Goal: Task Accomplishment & Management: Complete application form

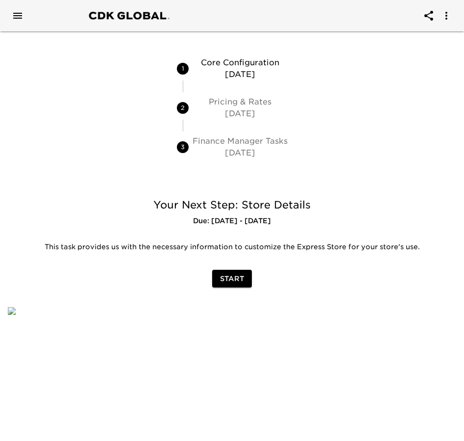
click at [223, 273] on span "Start" at bounding box center [232, 279] width 24 height 12
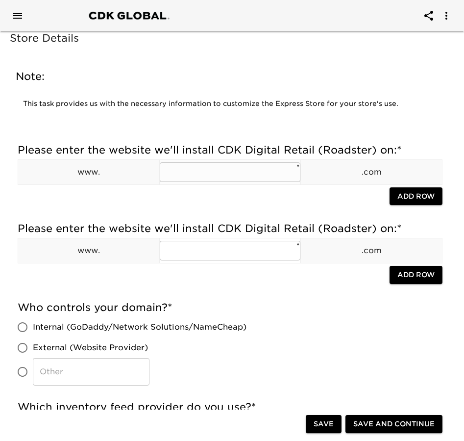
click at [188, 175] on input "text" at bounding box center [230, 172] width 141 height 20
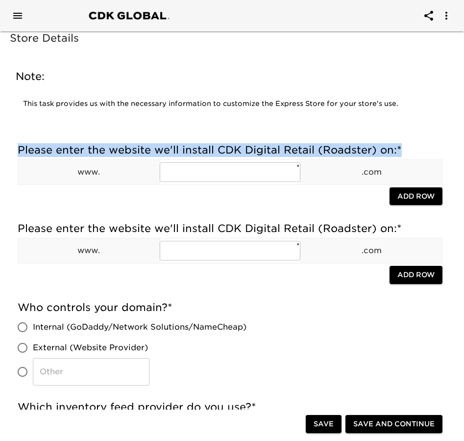
scroll to position [0, 2]
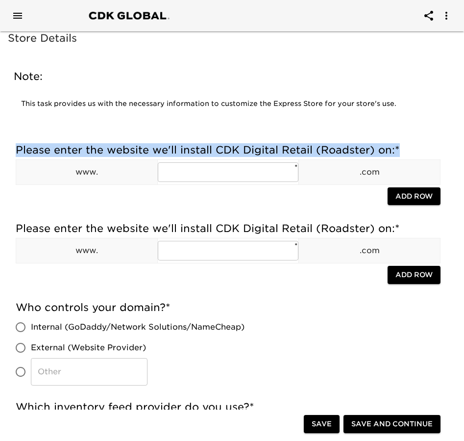
drag, startPoint x: 19, startPoint y: 149, endPoint x: 464, endPoint y: 142, distance: 445.3
copy h5 "Please enter the website we'll install CDK Digital Retail (Roadster) on: *"
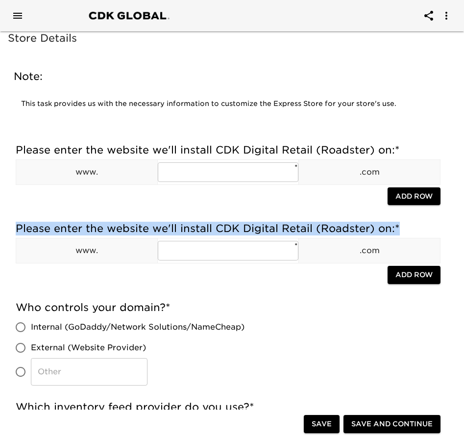
drag, startPoint x: 16, startPoint y: 228, endPoint x: 420, endPoint y: 227, distance: 404.0
click at [420, 227] on h5 "Please enter the website we'll install CDK Digital Retail (Roadster) on: *" at bounding box center [228, 229] width 425 height 14
copy h5 "Please enter the website we'll install CDK Digital Retail (Roadster) on: *"
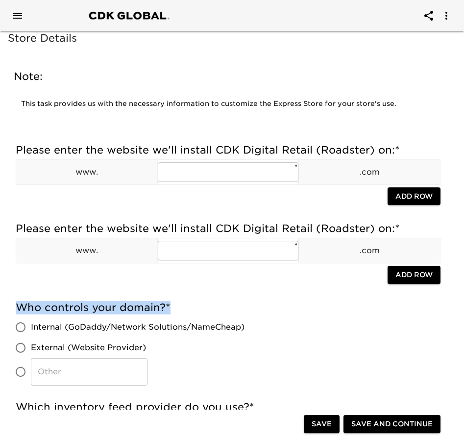
drag, startPoint x: 16, startPoint y: 302, endPoint x: 177, endPoint y: 303, distance: 160.8
click at [177, 303] on h5 "Who controls your domain? *" at bounding box center [228, 308] width 425 height 14
copy h5 "Who controls your domain? *"
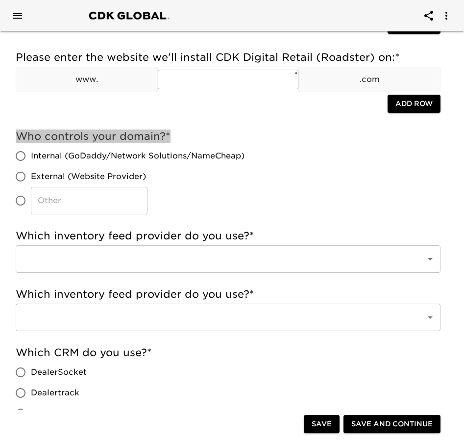
scroll to position [196, 2]
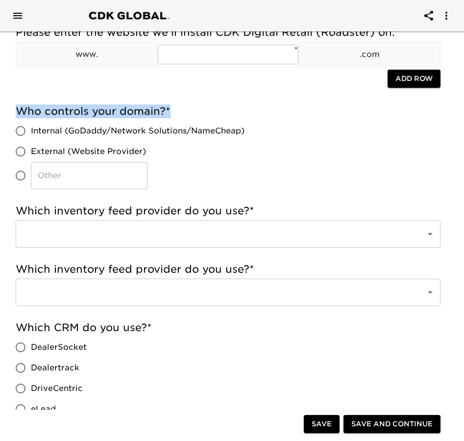
click at [158, 225] on input "text" at bounding box center [214, 234] width 389 height 19
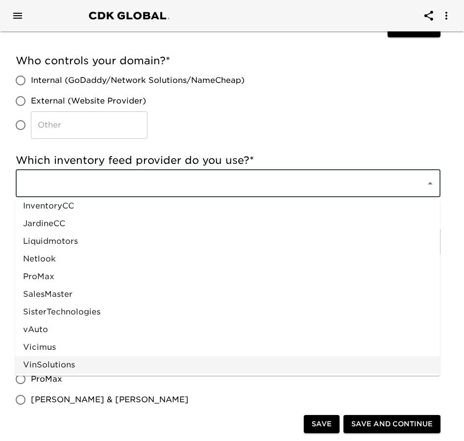
scroll to position [343, 2]
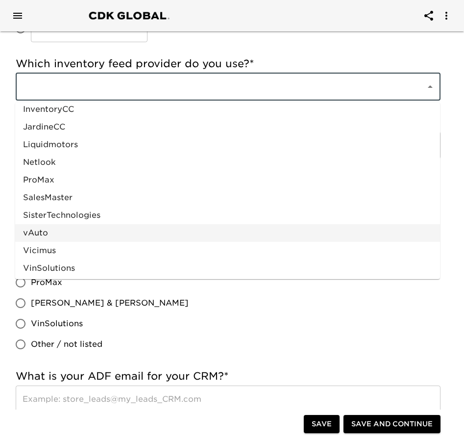
click at [84, 235] on li "vAuto" at bounding box center [227, 233] width 425 height 18
type input "vAuto"
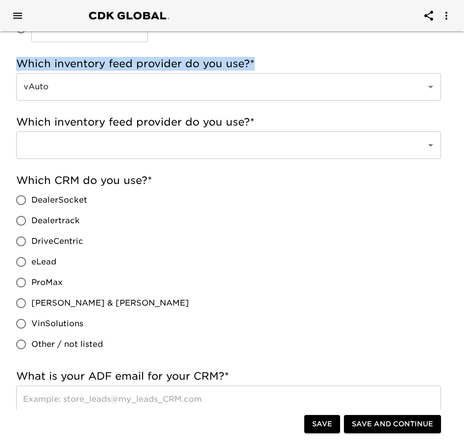
scroll to position [343, 0]
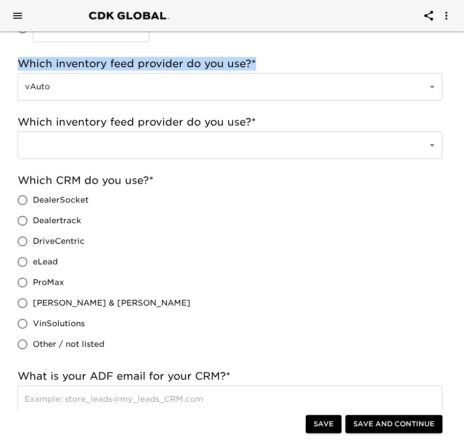
drag, startPoint x: 269, startPoint y: 63, endPoint x: -14, endPoint y: 68, distance: 282.5
copy h5 "Which inventory feed provider do you use? *"
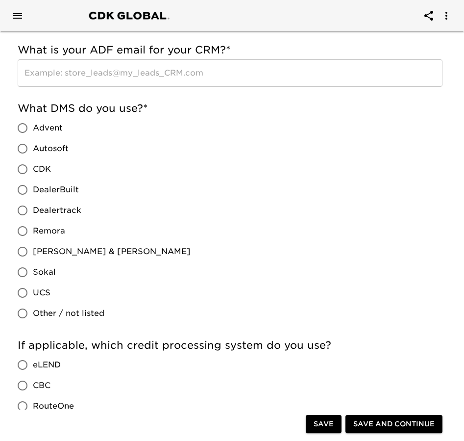
scroll to position [686, 0]
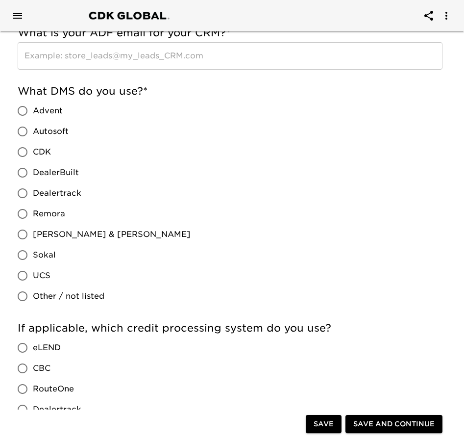
click at [21, 299] on input "Other / not listed" at bounding box center [22, 296] width 21 height 21
radio input "true"
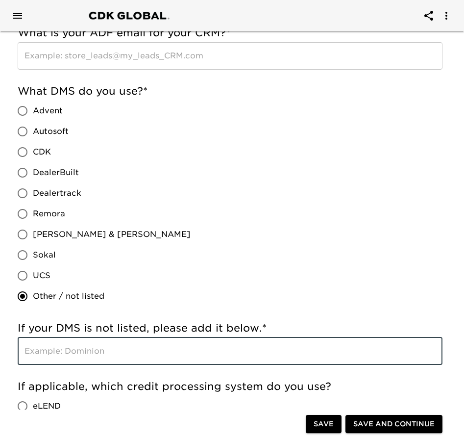
click at [69, 351] on input "text" at bounding box center [230, 350] width 425 height 27
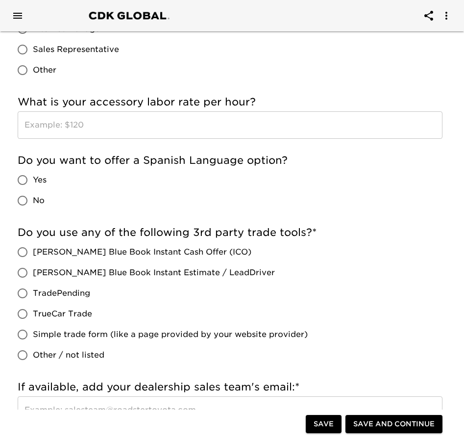
scroll to position [1569, 0]
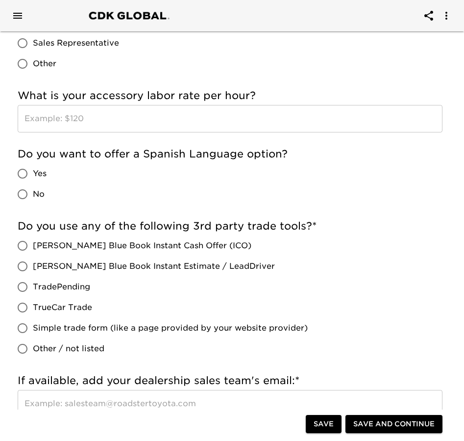
click at [18, 327] on input "Simple trade form (like a page provided by your website provider)" at bounding box center [22, 328] width 21 height 21
radio input "true"
click at [18, 327] on input "Simple trade form (like a page provided by your website provider)" at bounding box center [22, 328] width 21 height 21
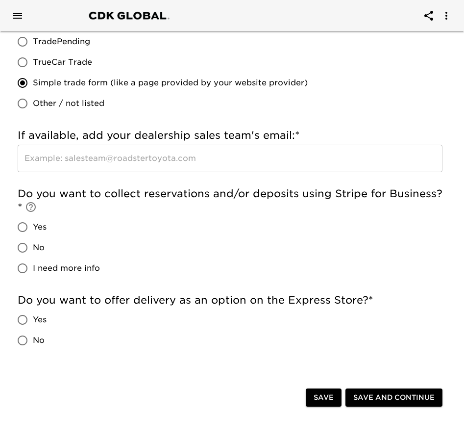
scroll to position [1863, 0]
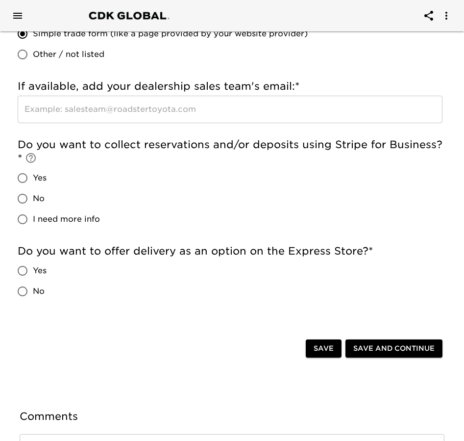
click at [20, 271] on input "Yes" at bounding box center [22, 270] width 21 height 21
radio input "true"
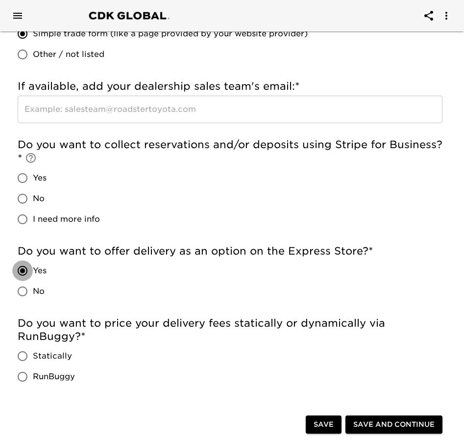
click at [20, 271] on input "Yes" at bounding box center [22, 270] width 21 height 21
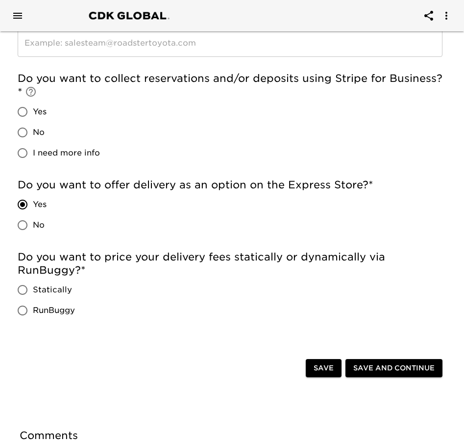
scroll to position [1912, 0]
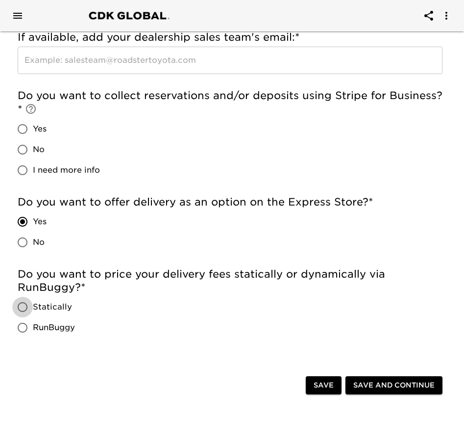
click at [29, 306] on input "Statically" at bounding box center [22, 307] width 21 height 21
radio input "true"
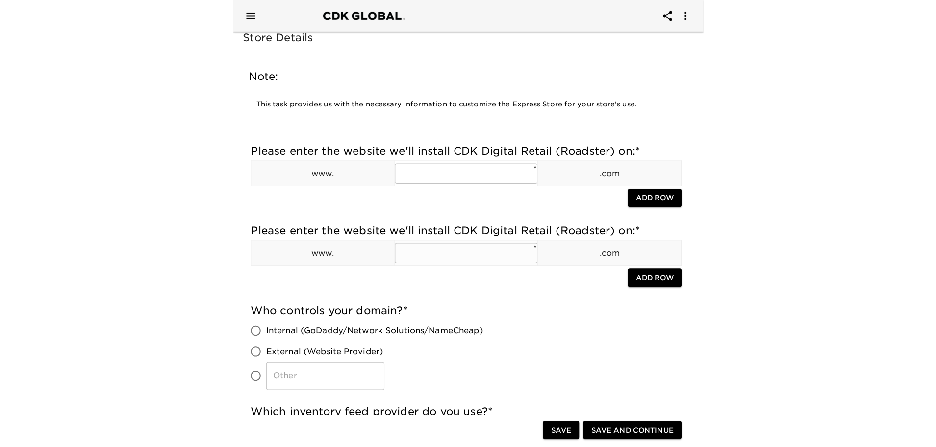
scroll to position [0, 0]
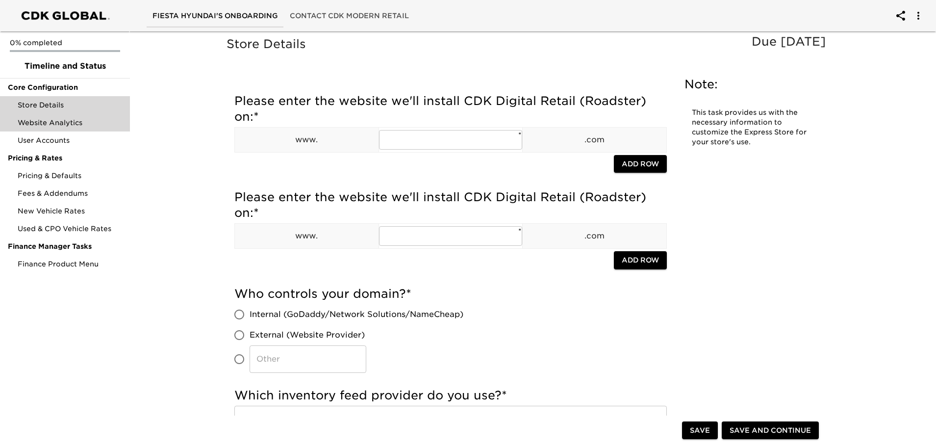
click at [65, 125] on span "Website Analytics" at bounding box center [70, 123] width 104 height 10
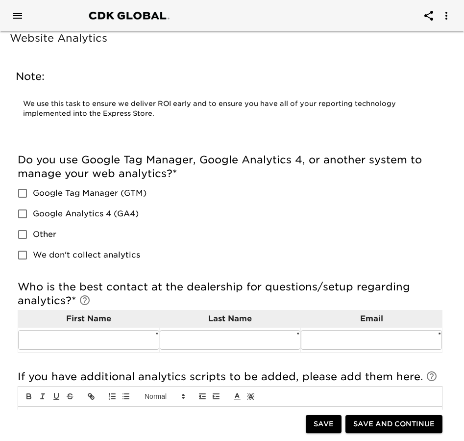
click at [26, 207] on input "Google Analytics 4 (GA4)" at bounding box center [22, 213] width 21 height 21
checkbox input "true"
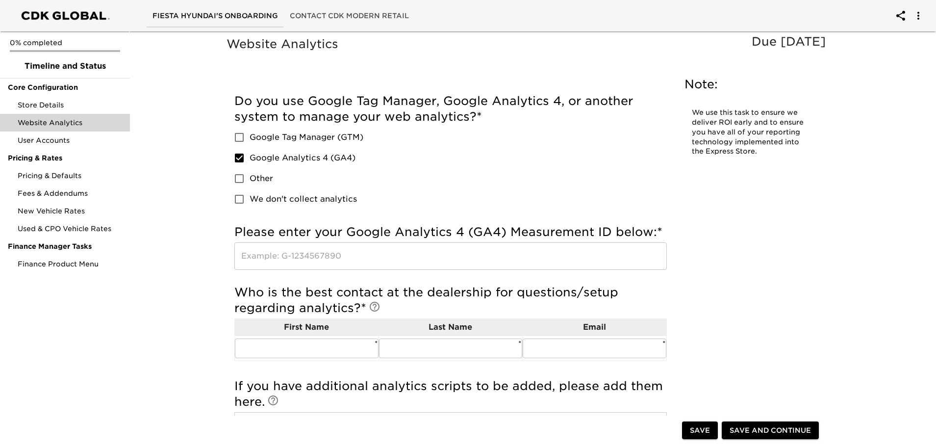
click at [157, 312] on div "Website Analytics Due [DATE] Note: We use this task to ensure we deliver ROI ea…" at bounding box center [529, 355] width 810 height 657
click at [60, 141] on span "User Accounts" at bounding box center [70, 140] width 104 height 10
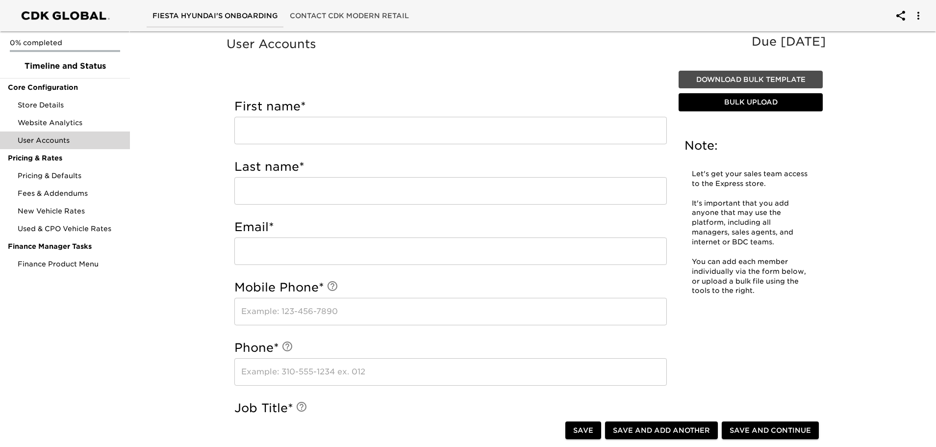
click at [469, 76] on span "Download Bulk Template" at bounding box center [751, 80] width 136 height 12
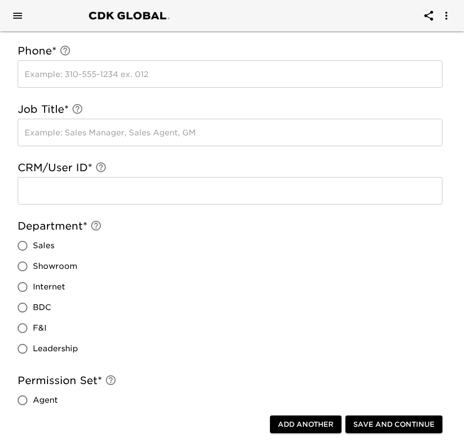
scroll to position [392, 0]
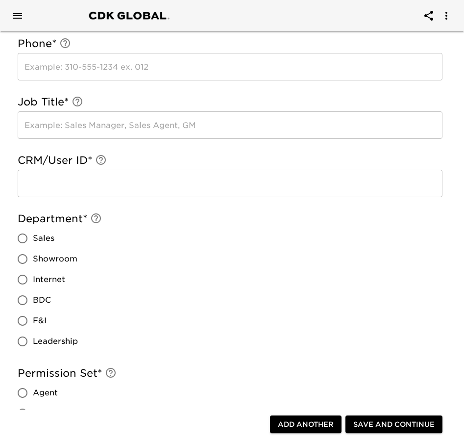
click at [219, 304] on div "Department * Sales Showroom Internet BDC F&I Leadership" at bounding box center [230, 282] width 425 height 140
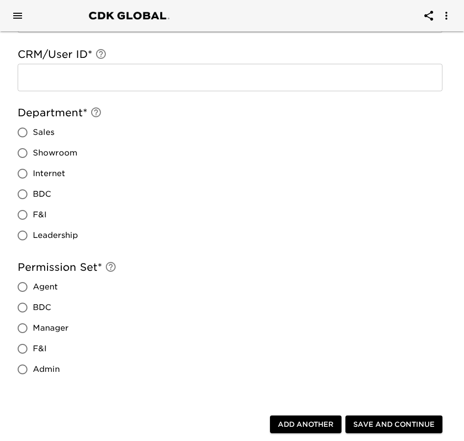
scroll to position [441, 0]
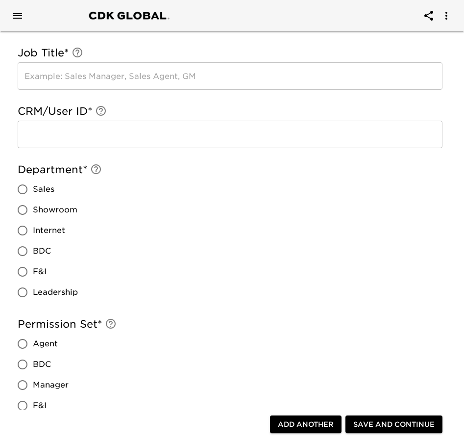
click at [285, 260] on div "Department * Sales Showroom Internet BDC F&I Leadership" at bounding box center [230, 233] width 425 height 140
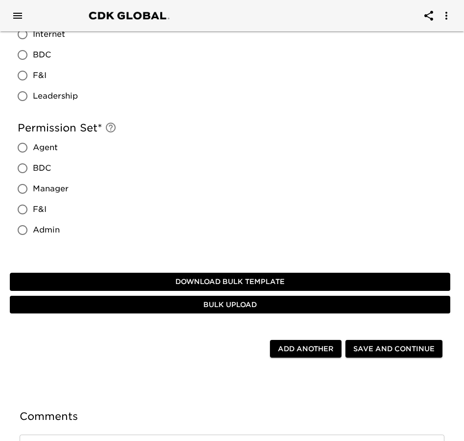
scroll to position [588, 0]
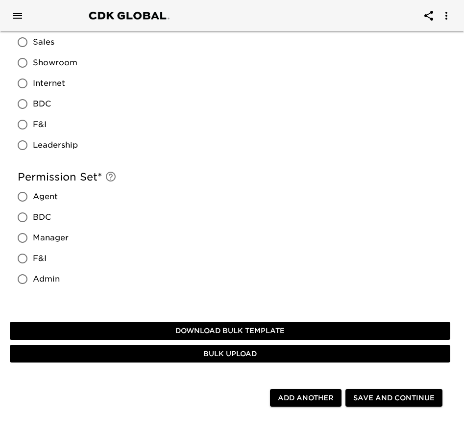
click at [246, 165] on div "Department * Sales Showroom Internet BDC F&I Leadership" at bounding box center [230, 88] width 425 height 154
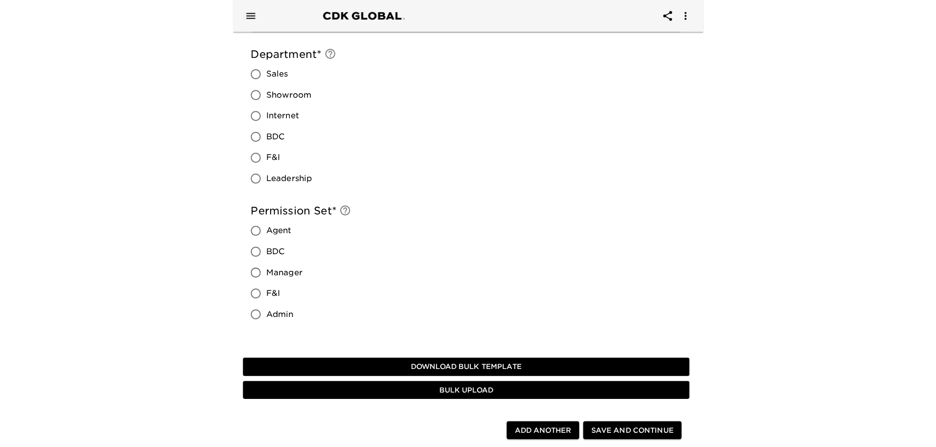
scroll to position [554, 0]
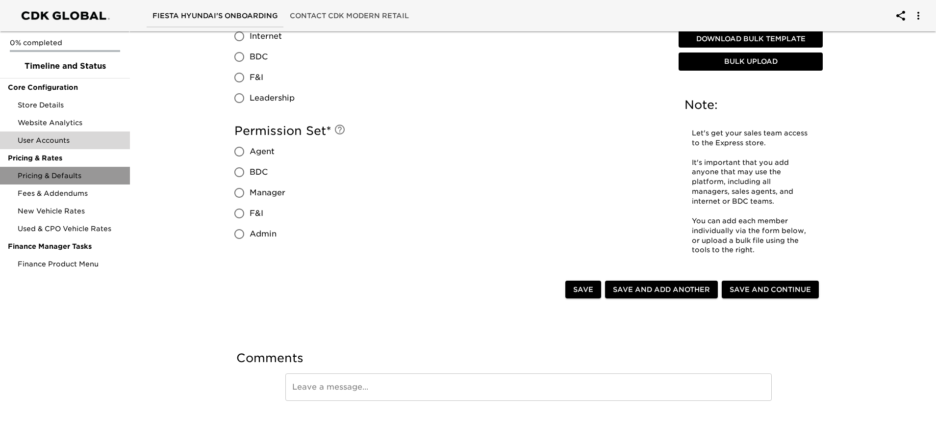
click at [64, 174] on span "Pricing & Defaults" at bounding box center [70, 176] width 104 height 10
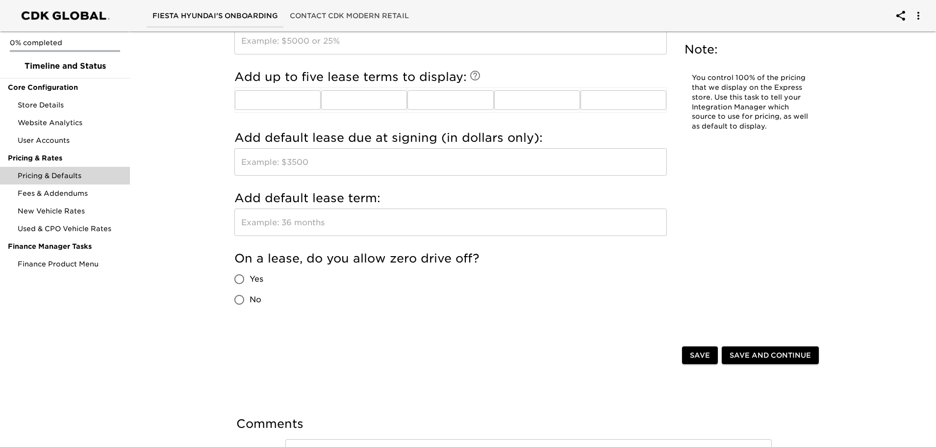
scroll to position [981, 0]
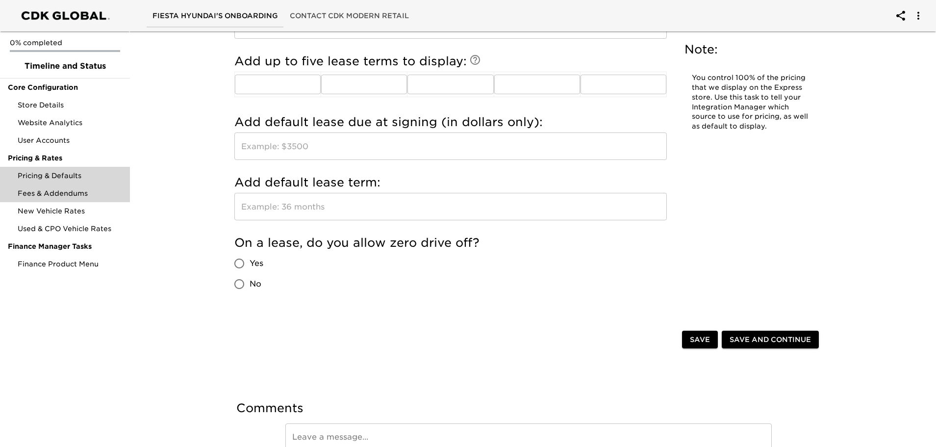
click at [87, 190] on span "Fees & Addendums" at bounding box center [70, 193] width 104 height 10
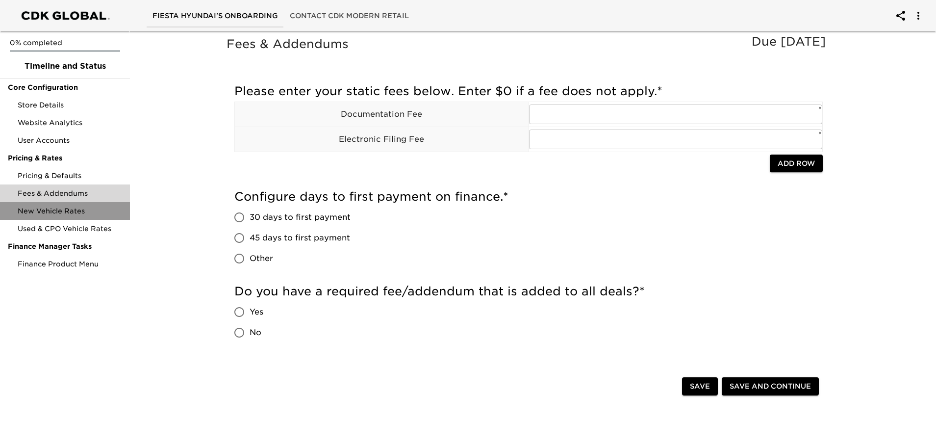
click at [68, 209] on span "New Vehicle Rates" at bounding box center [70, 211] width 104 height 10
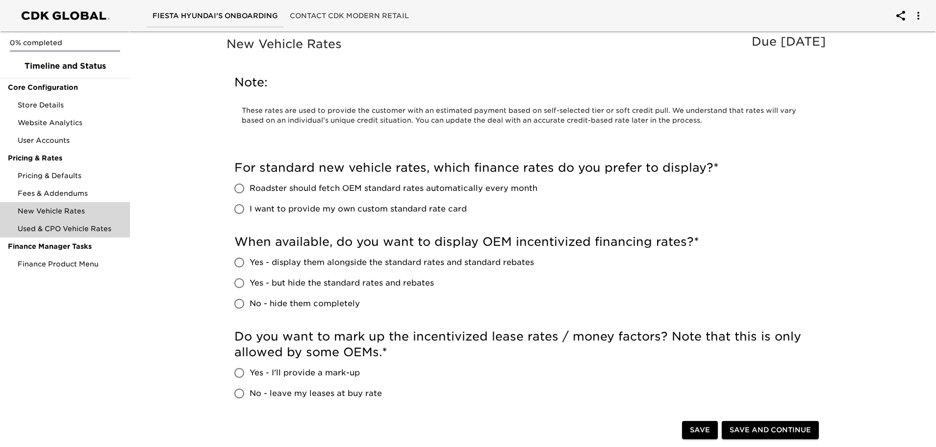
click at [70, 230] on span "Used & CPO Vehicle Rates" at bounding box center [70, 229] width 104 height 10
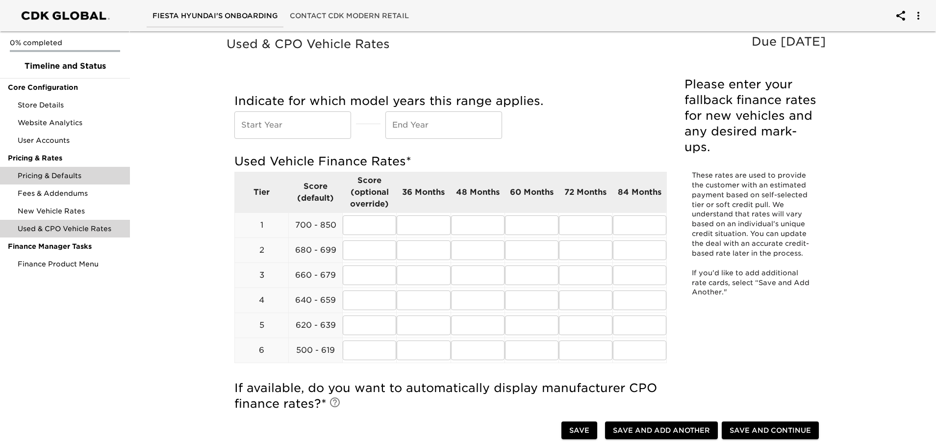
click at [62, 181] on div "Pricing & Defaults" at bounding box center [65, 176] width 130 height 18
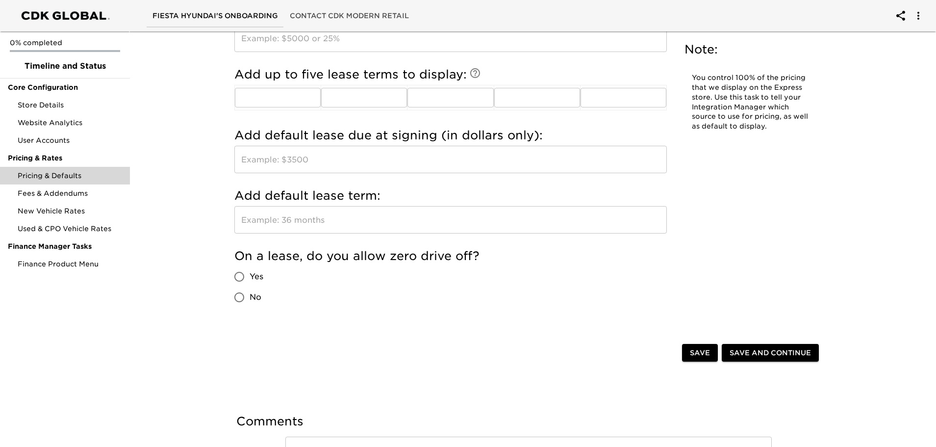
scroll to position [981, 0]
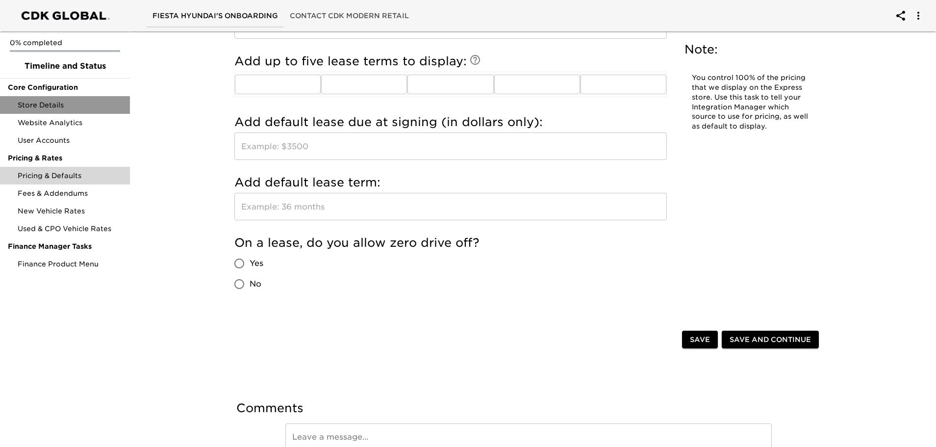
click at [63, 101] on span "Store Details" at bounding box center [70, 105] width 104 height 10
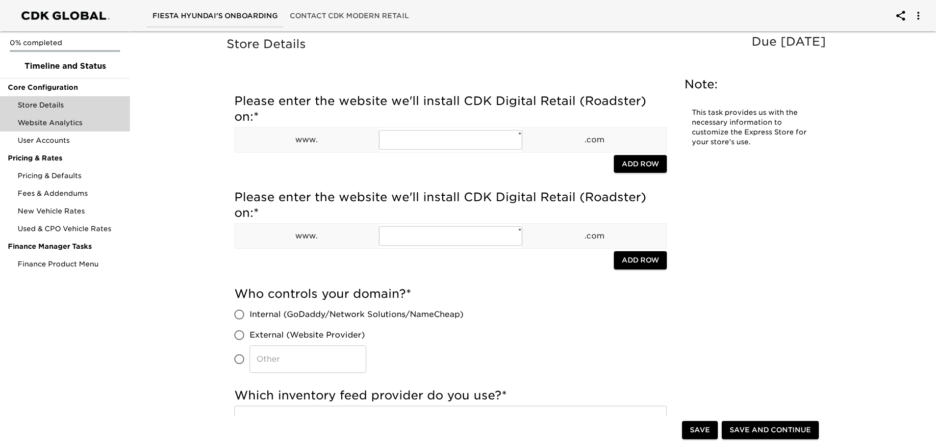
click at [56, 123] on span "Website Analytics" at bounding box center [70, 123] width 104 height 10
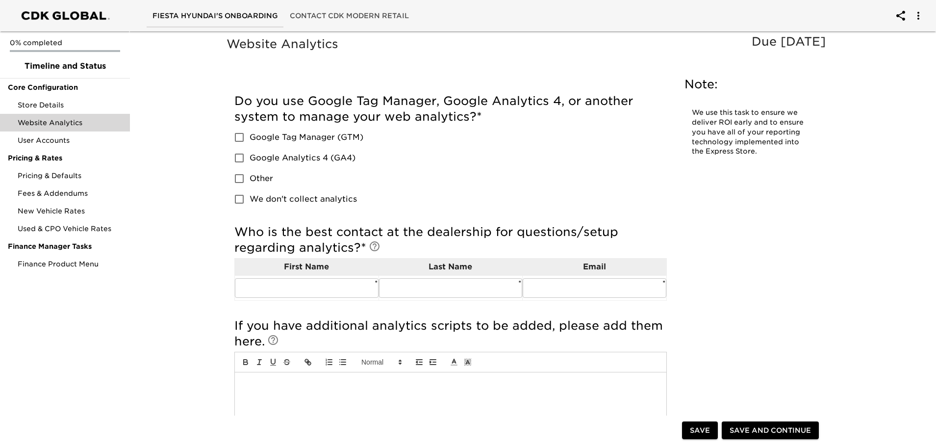
click at [239, 153] on input "Google Analytics 4 (GA4)" at bounding box center [239, 158] width 21 height 21
checkbox input "true"
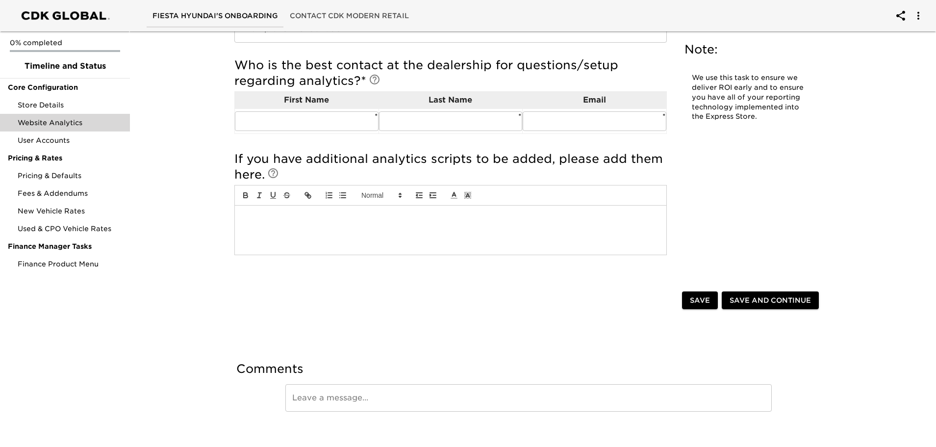
scroll to position [238, 0]
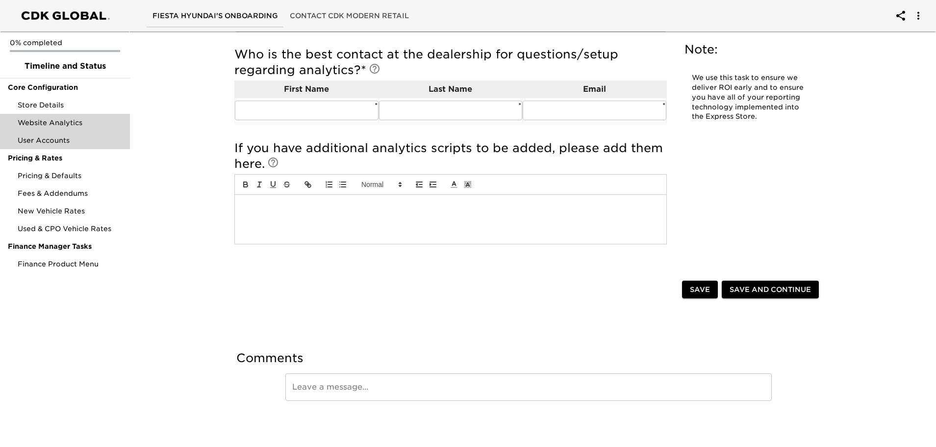
click at [58, 137] on span "User Accounts" at bounding box center [70, 140] width 104 height 10
